Goal: Obtain resource: Download file/media

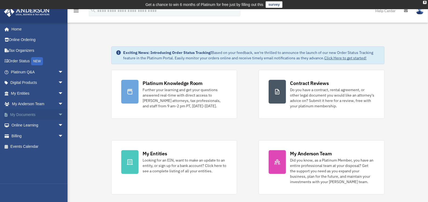
click at [28, 116] on link "My Documents arrow_drop_down" at bounding box center [38, 114] width 68 height 11
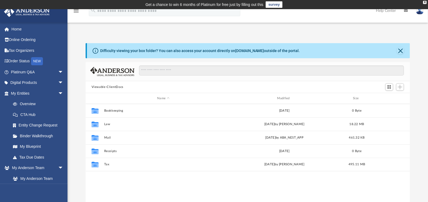
scroll to position [118, 320]
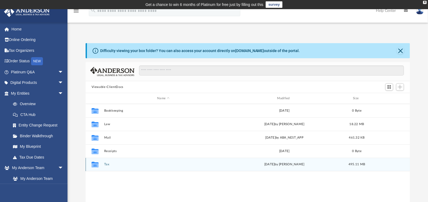
click at [103, 162] on div "Collaborated Folder Tax [DATE] by [PERSON_NAME] 495.11 MB" at bounding box center [248, 164] width 324 height 13
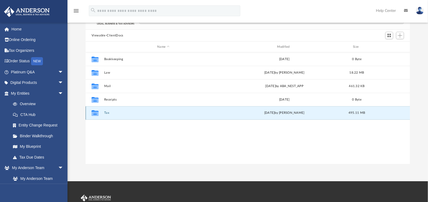
scroll to position [54, 0]
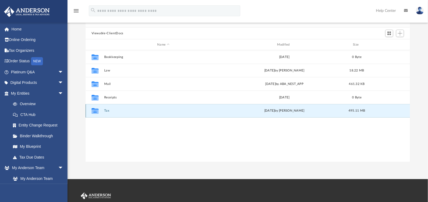
click at [105, 109] on button "Tax" at bounding box center [163, 111] width 118 height 4
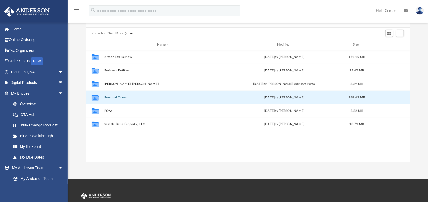
click at [120, 98] on button "Personal Taxes" at bounding box center [163, 98] width 118 height 4
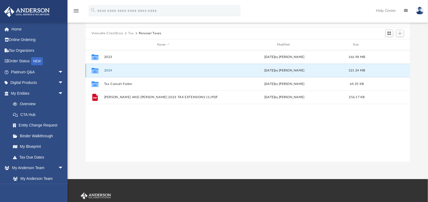
click at [112, 70] on button "2024" at bounding box center [163, 71] width 118 height 4
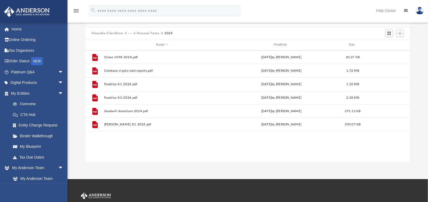
scroll to position [0, 0]
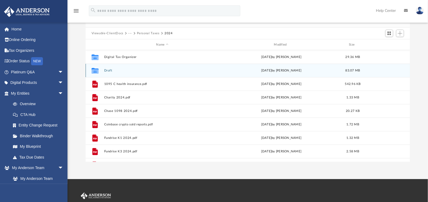
click at [108, 69] on button "Draft" at bounding box center [162, 71] width 117 height 4
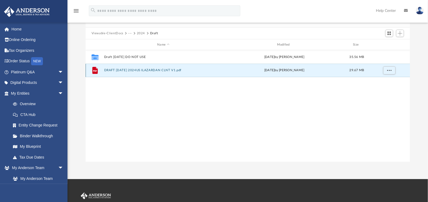
click at [138, 69] on button "DRAFT [DATE] 2024US ILAZARDAN CLNT V1.pdf" at bounding box center [163, 71] width 118 height 4
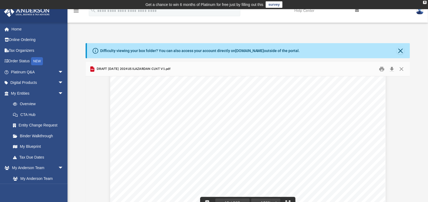
click at [251, 139] on div "400061 [DATE] Prepared for: Prepared by: Filing Instructions [PERSON_NAME] & [P…" at bounding box center [247, 29] width 275 height 356
